Goal: Information Seeking & Learning: Understand process/instructions

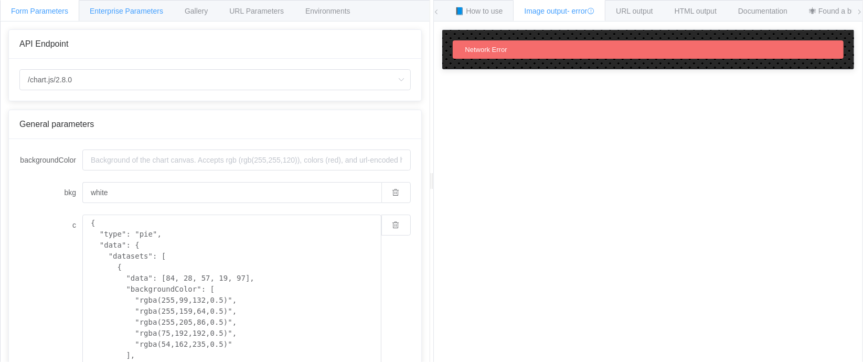
click at [151, 11] on span "Enterprise Parameters" at bounding box center [126, 11] width 73 height 8
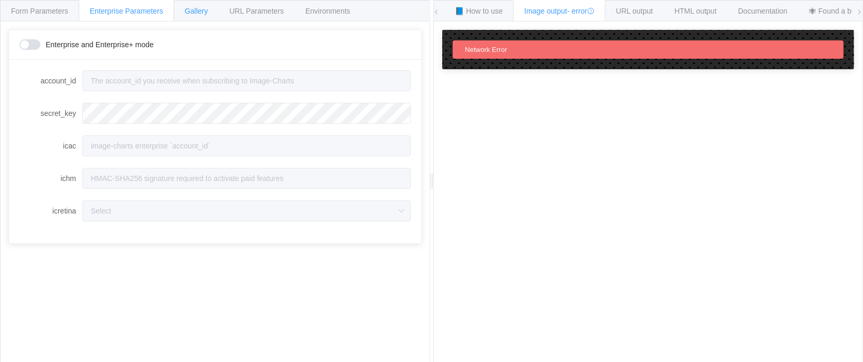
click at [178, 7] on div "Gallery" at bounding box center [196, 10] width 45 height 21
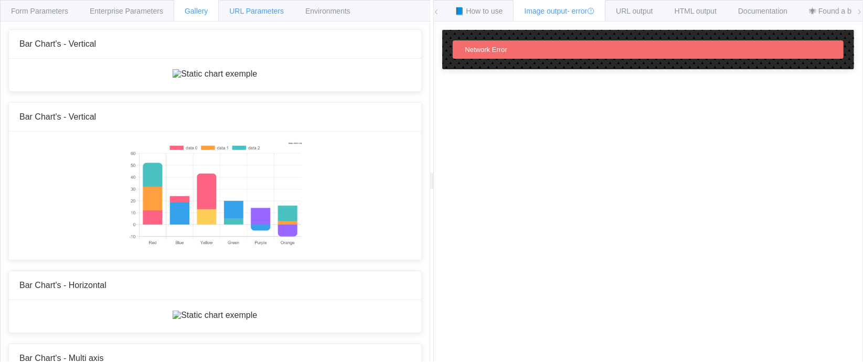
click at [231, 7] on span "URL Parameters" at bounding box center [256, 11] width 55 height 8
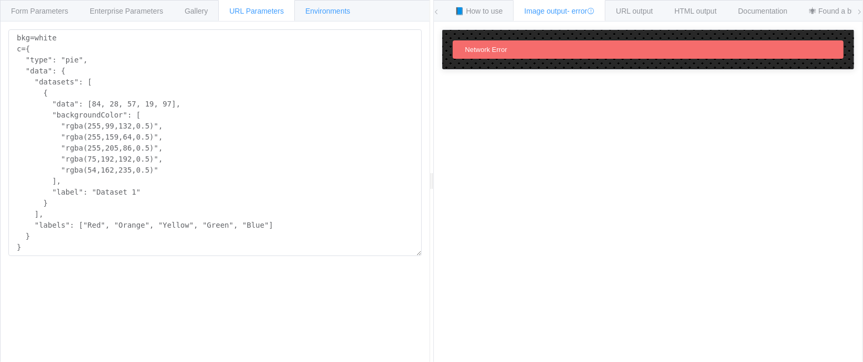
click at [298, 12] on div "Environments" at bounding box center [327, 10] width 67 height 21
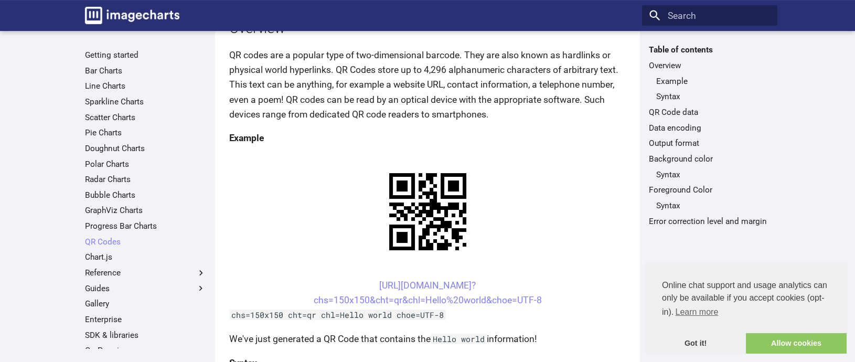
scroll to position [142, 0]
drag, startPoint x: 352, startPoint y: 180, endPoint x: 549, endPoint y: 198, distance: 197.5
click at [549, 277] on center "https://image-charts.com/chart? chs=150x150&cht=qr&chl=Hello%20world&choe=UTF-8" at bounding box center [427, 291] width 397 height 29
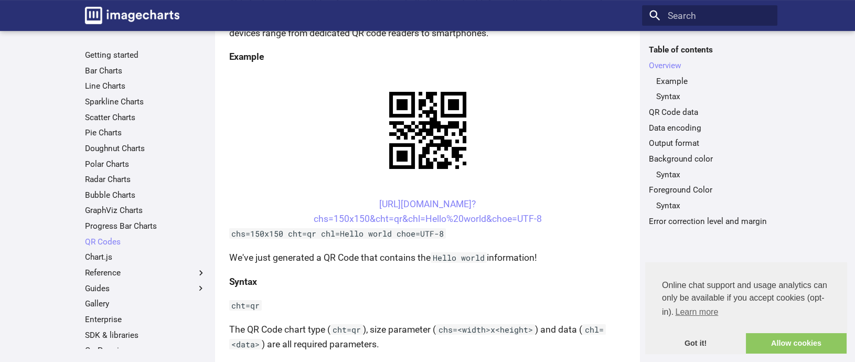
scroll to position [228, 0]
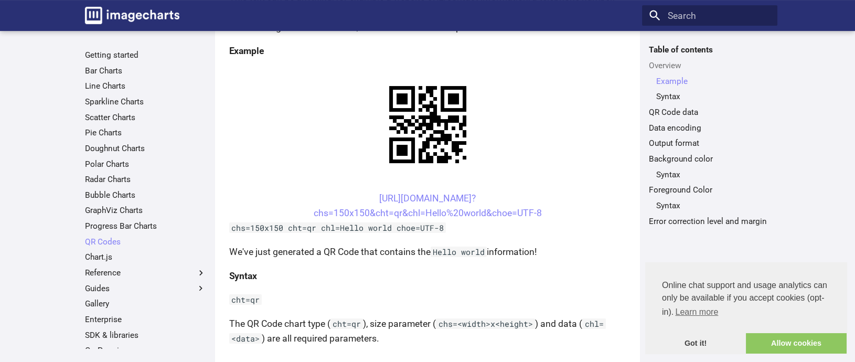
drag, startPoint x: 351, startPoint y: 286, endPoint x: 387, endPoint y: 304, distance: 39.9
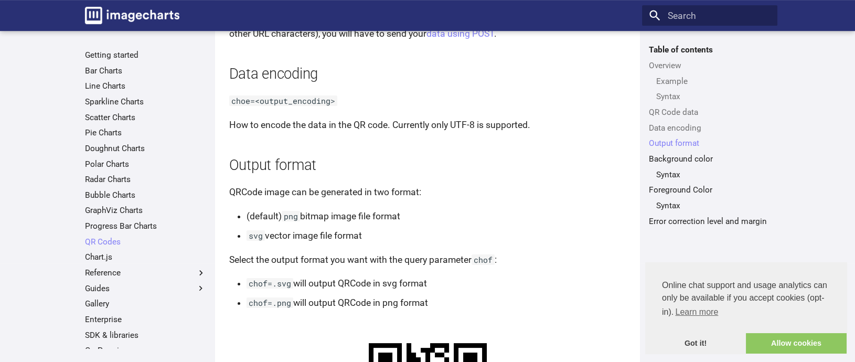
scroll to position [892, 0]
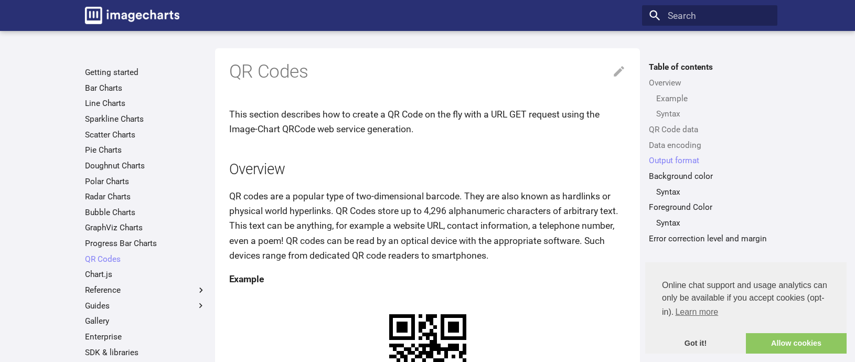
scroll to position [892, 0]
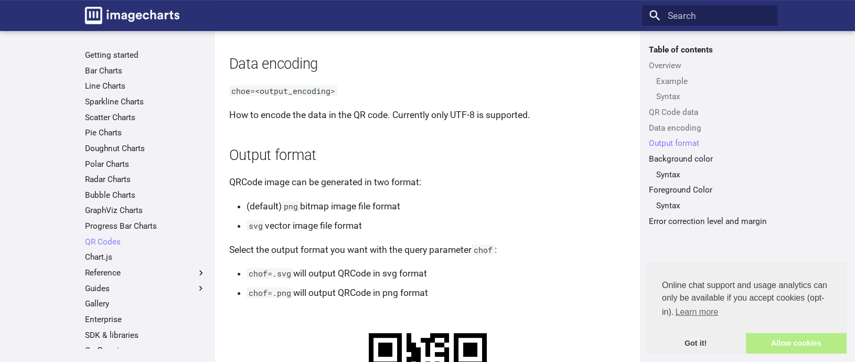
click at [775, 337] on link "Allow cookies" at bounding box center [796, 343] width 101 height 21
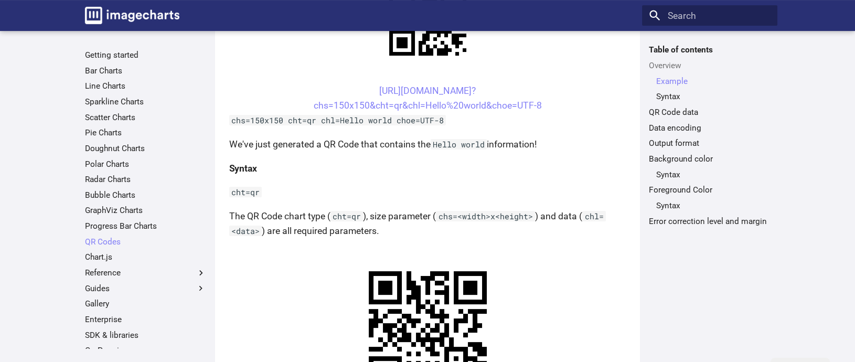
scroll to position [335, 0]
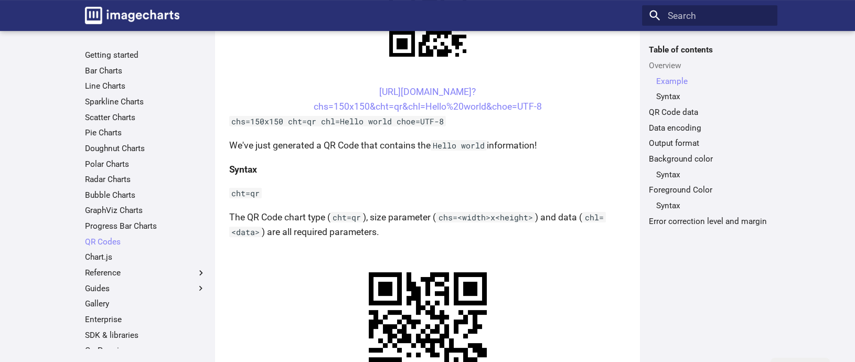
drag, startPoint x: 351, startPoint y: 179, endPoint x: 392, endPoint y: 200, distance: 45.5
copy link "https://image-charts.com/chart? chs=200x200&cht=qr&chl="
